Goal: Task Accomplishment & Management: Use online tool/utility

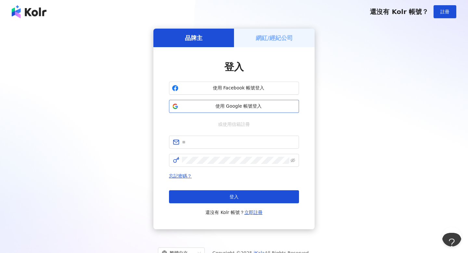
click at [206, 107] on span "使用 Google 帳號登入" at bounding box center [238, 106] width 115 height 6
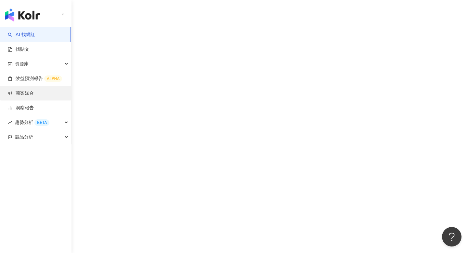
click at [34, 94] on link "商案媒合" at bounding box center [21, 93] width 26 height 6
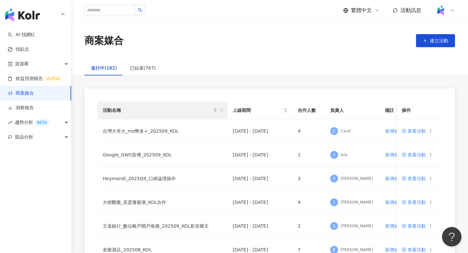
click at [225, 111] on th "活動名稱" at bounding box center [162, 110] width 130 height 18
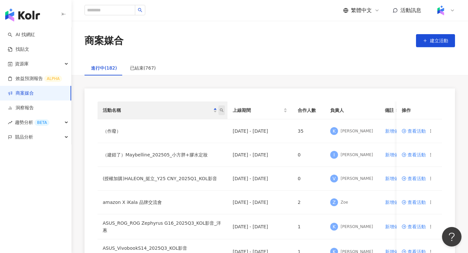
click at [222, 110] on icon "search" at bounding box center [221, 110] width 4 height 4
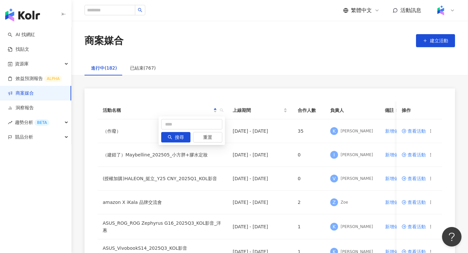
click at [180, 116] on div "搜尋 重置" at bounding box center [191, 130] width 66 height 29
click at [180, 120] on input "text" at bounding box center [191, 124] width 61 height 10
type input "***"
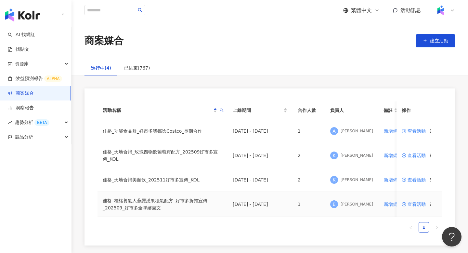
click at [413, 205] on span "查看活動" at bounding box center [413, 204] width 24 height 5
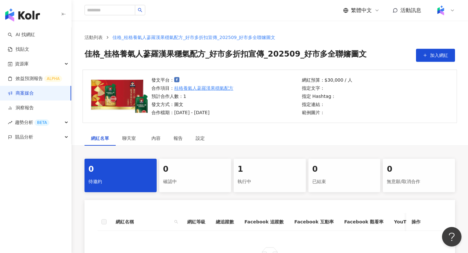
click at [267, 189] on div "1 執行中" at bounding box center [269, 174] width 72 height 33
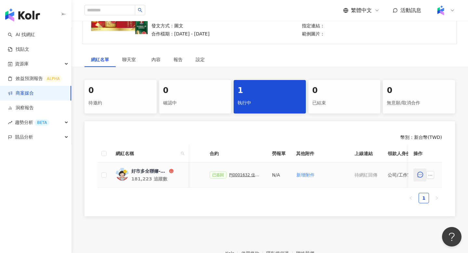
scroll to position [0, 177]
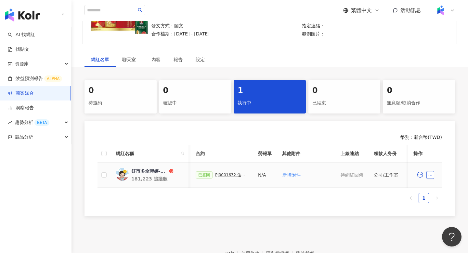
click at [430, 177] on icon "ellipsis" at bounding box center [430, 175] width 5 height 5
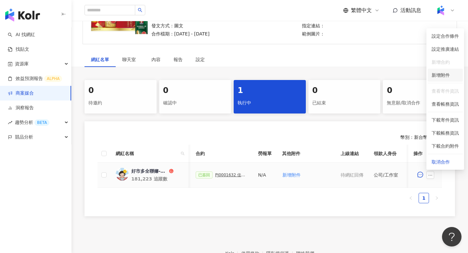
click at [448, 74] on span "新增附件" at bounding box center [440, 74] width 18 height 5
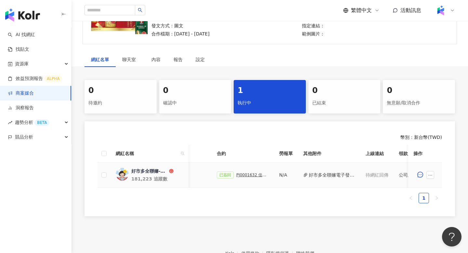
scroll to position [0, 151]
click at [314, 176] on button "好市多全聯嬸電子發票.pdf" at bounding box center [337, 174] width 46 height 7
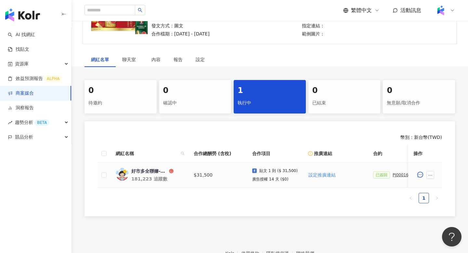
scroll to position [0, 0]
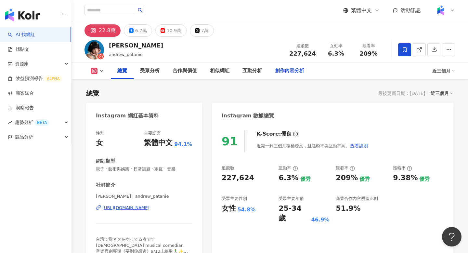
click at [287, 75] on div "創作內容分析" at bounding box center [289, 71] width 42 height 16
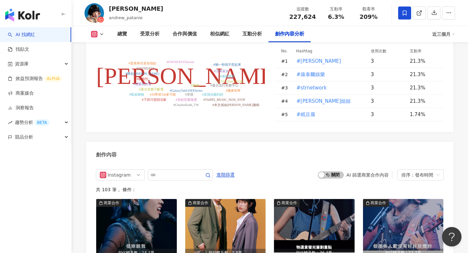
scroll to position [1950, 0]
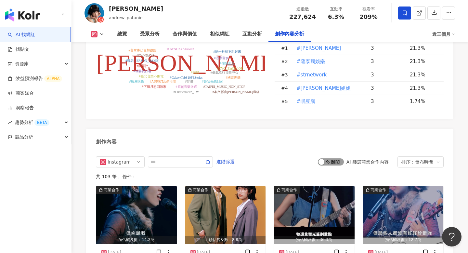
click at [336, 158] on span "啟動 關閉" at bounding box center [331, 161] width 26 height 7
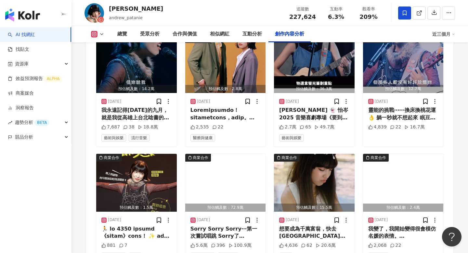
scroll to position [2105, 0]
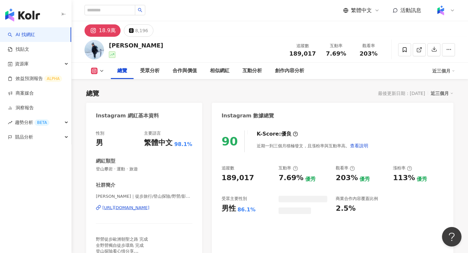
click at [298, 63] on div "創作內容分析" at bounding box center [289, 71] width 42 height 16
click at [293, 71] on div "創作內容分析" at bounding box center [289, 71] width 29 height 8
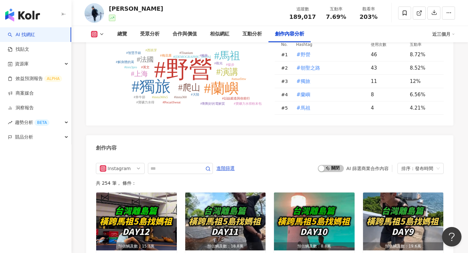
scroll to position [1929, 0]
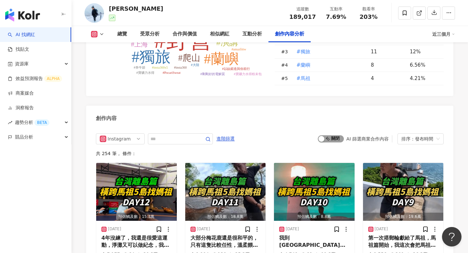
click at [325, 135] on span "啟動 關閉" at bounding box center [331, 138] width 26 height 7
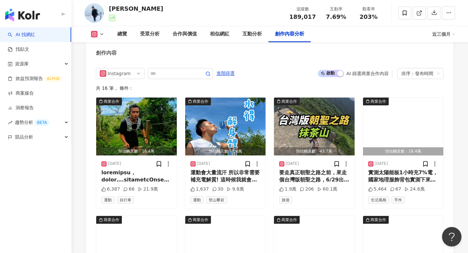
scroll to position [1996, 0]
